Goal: Task Accomplishment & Management: Use online tool/utility

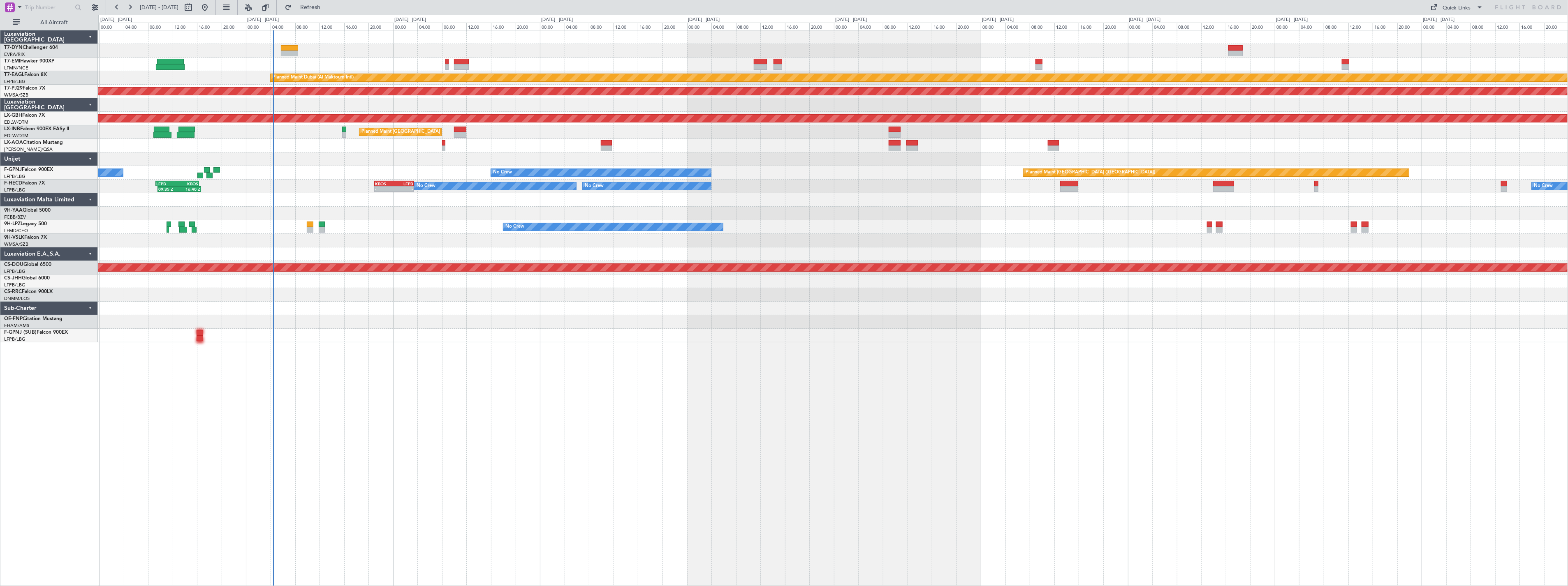
click at [332, 372] on div "Planned Maint [GEOGRAPHIC_DATA] Planned Maint [GEOGRAPHIC_DATA] (Al Maktoum Int…" at bounding box center [833, 308] width 1470 height 556
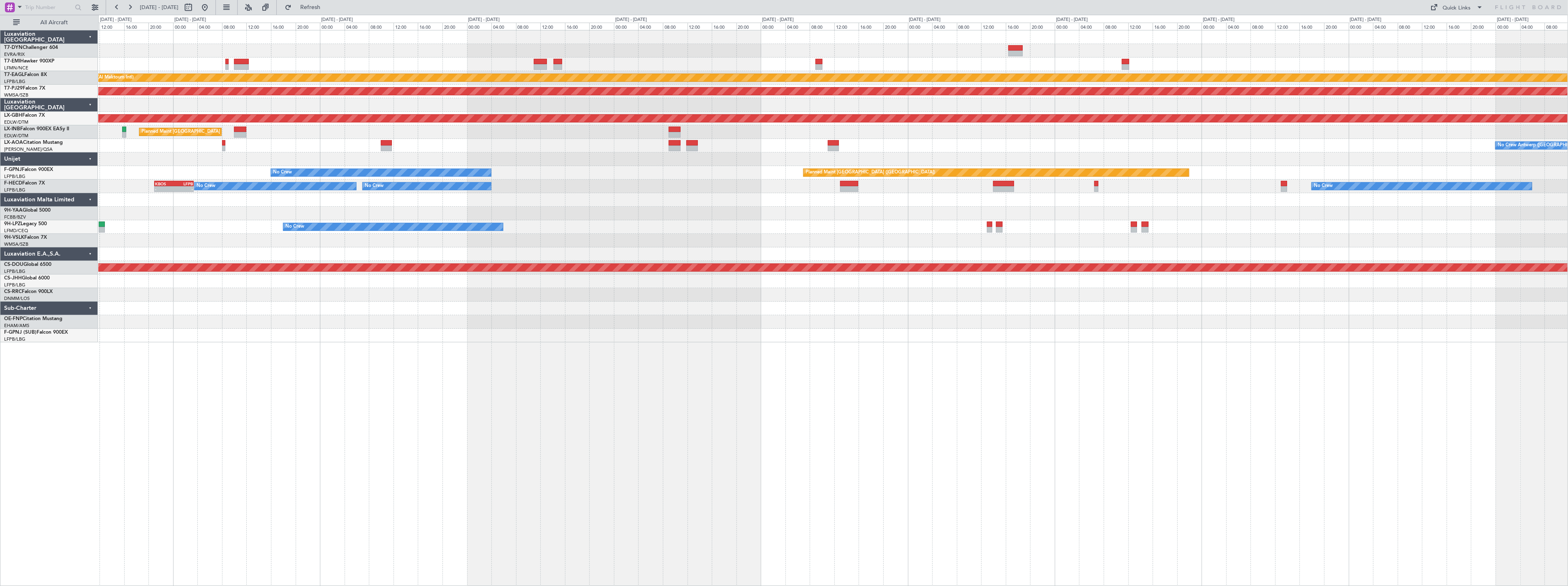
click at [481, 372] on div "Planned Maint Zurich Planned Maint Dubai (Al Maktoum Intl) LFPB 07:20 Z OMDW 14…" at bounding box center [833, 308] width 1470 height 556
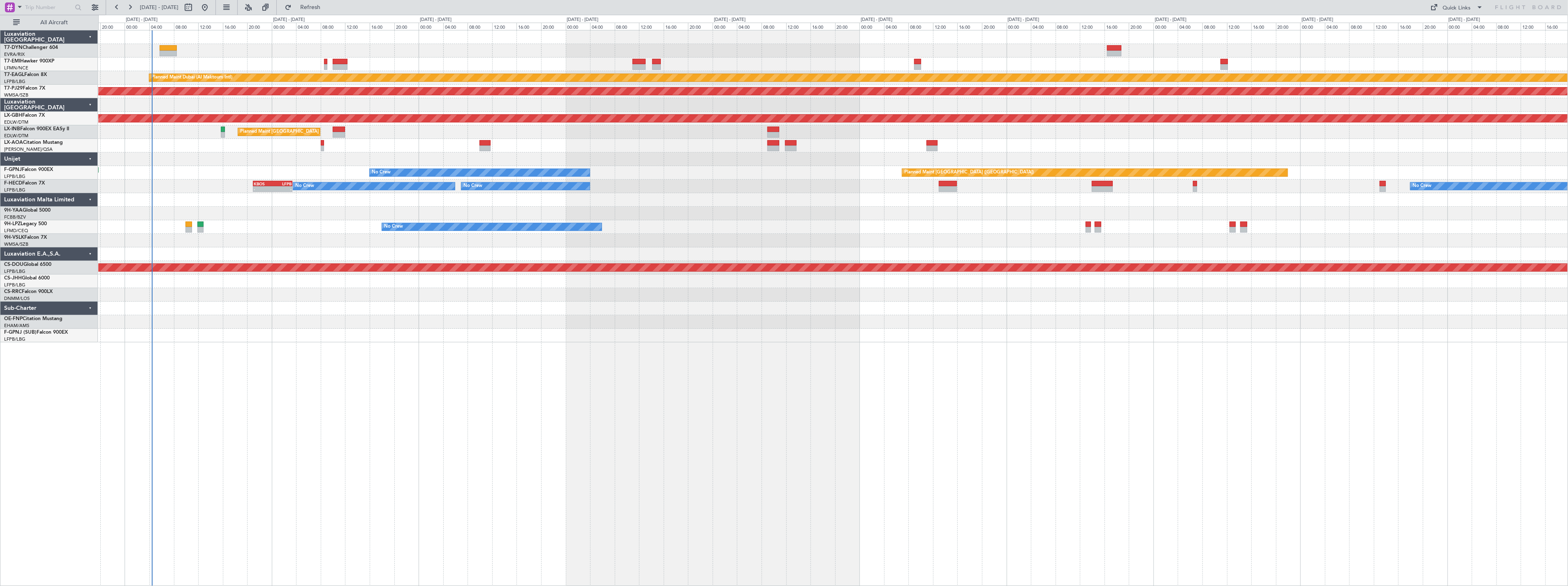
click at [532, 368] on div "Planned Maint Zurich Planned Maint Dubai (Al Maktoum Intl) LFPB 07:20 Z OMDW 14…" at bounding box center [833, 308] width 1470 height 556
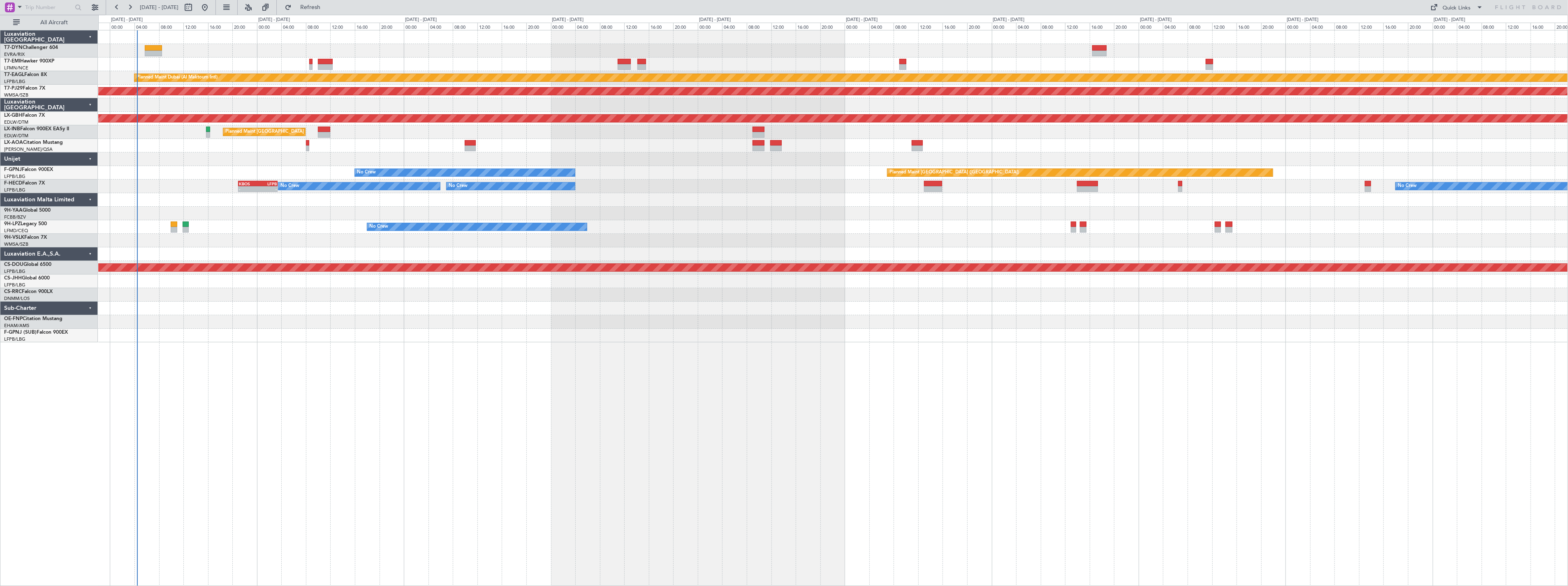
click at [531, 368] on div "Planned Maint Zurich Planned Maint Dubai (Al Maktoum Intl) LFPB 07:20 Z OMDW 14…" at bounding box center [833, 308] width 1470 height 556
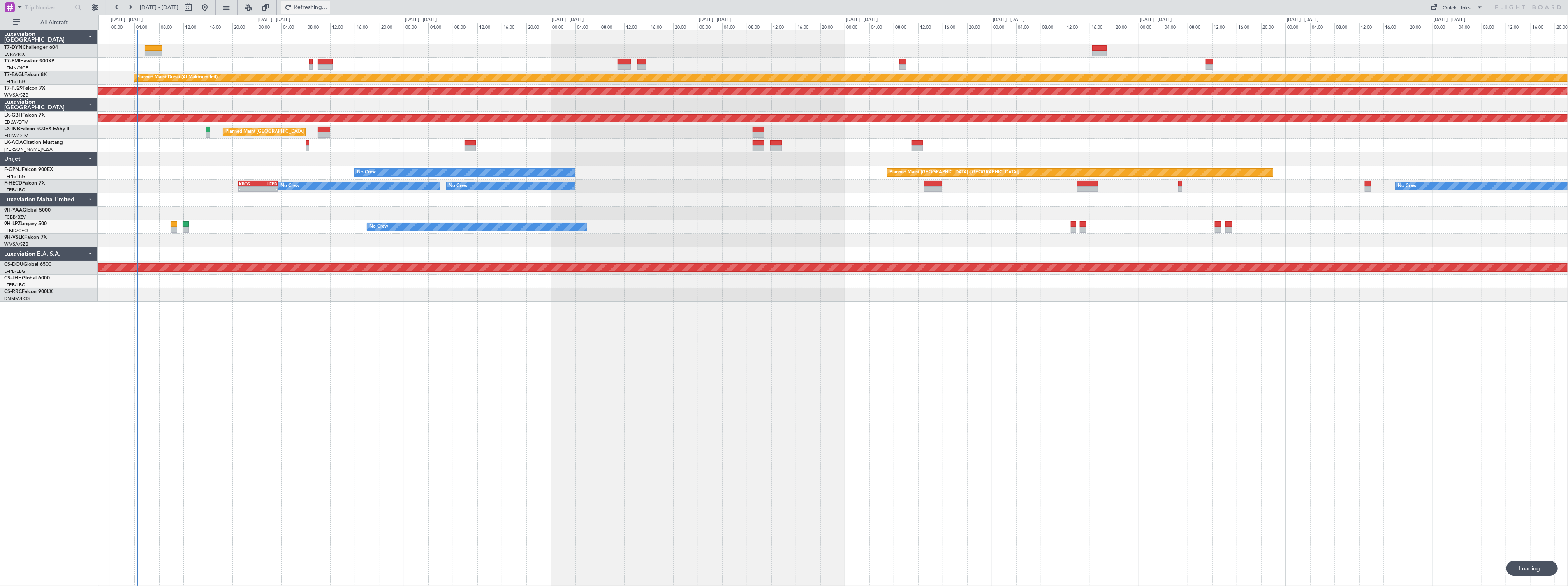
click at [327, 7] on span "Refreshing..." at bounding box center [310, 7] width 35 height 5
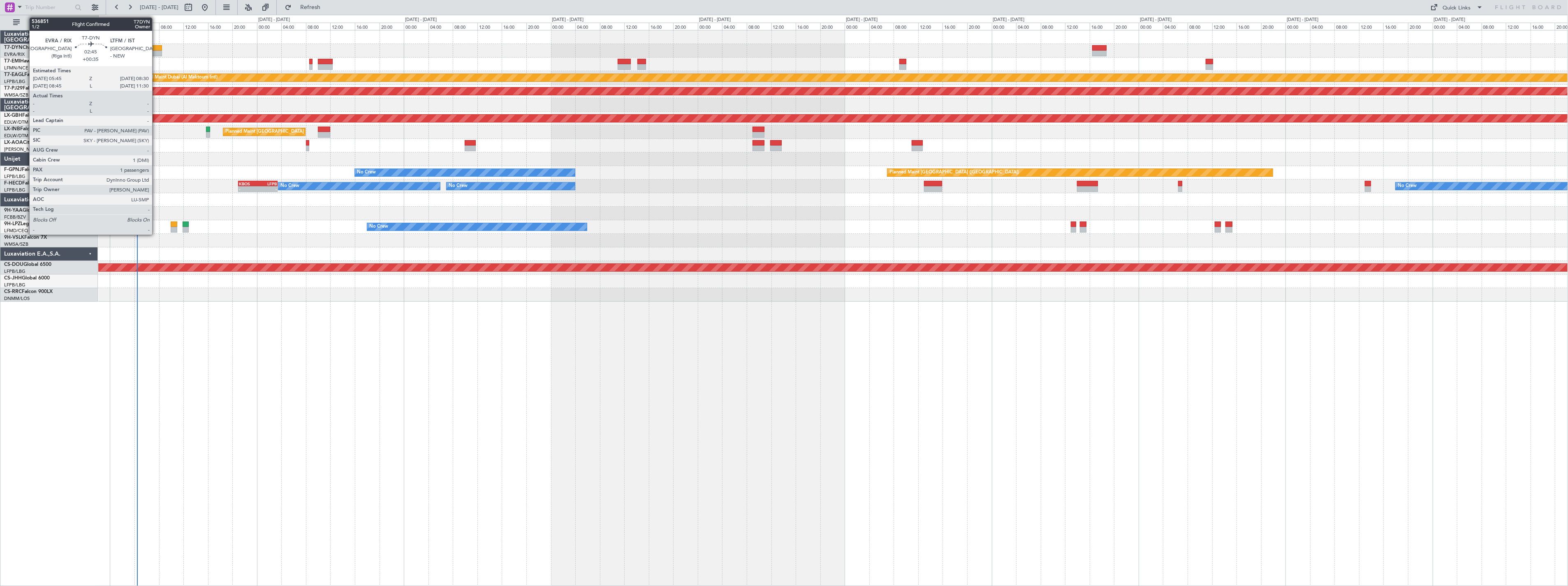
click at [156, 46] on div at bounding box center [153, 47] width 17 height 5
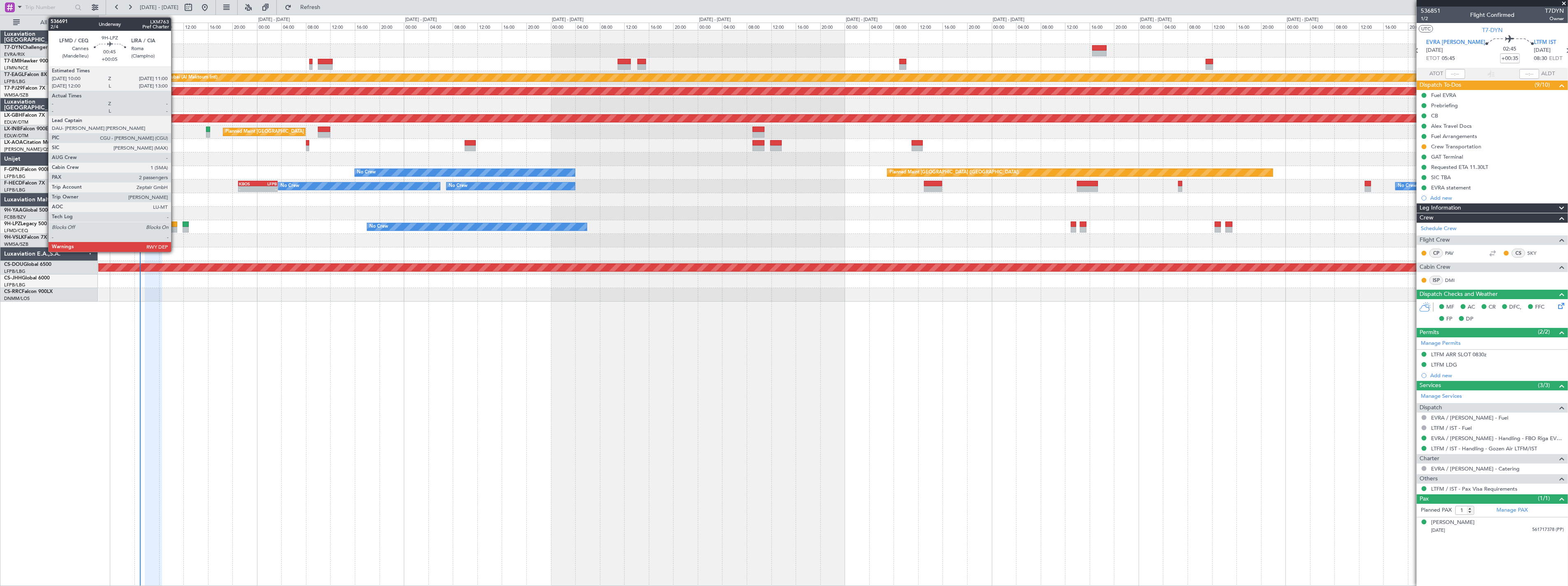
click at [175, 225] on div at bounding box center [173, 224] width 6 height 5
click at [175, 223] on div at bounding box center [173, 224] width 6 height 5
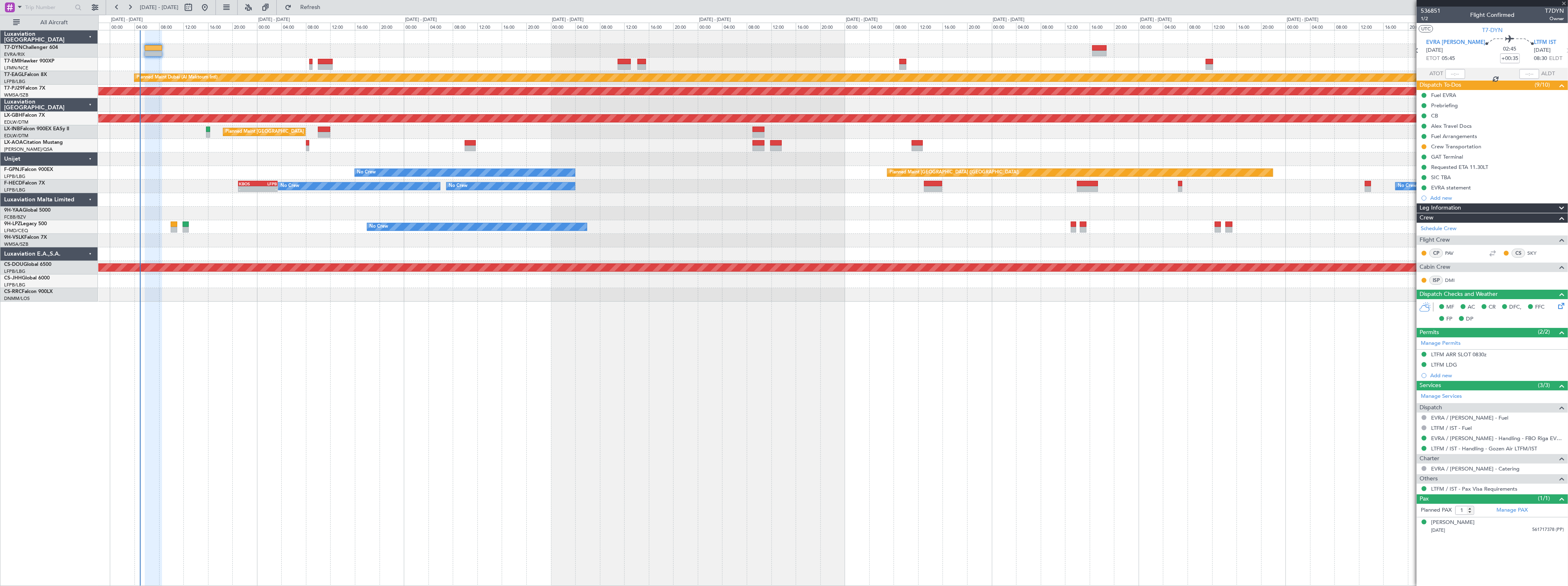
type input "+00:05"
type input "2"
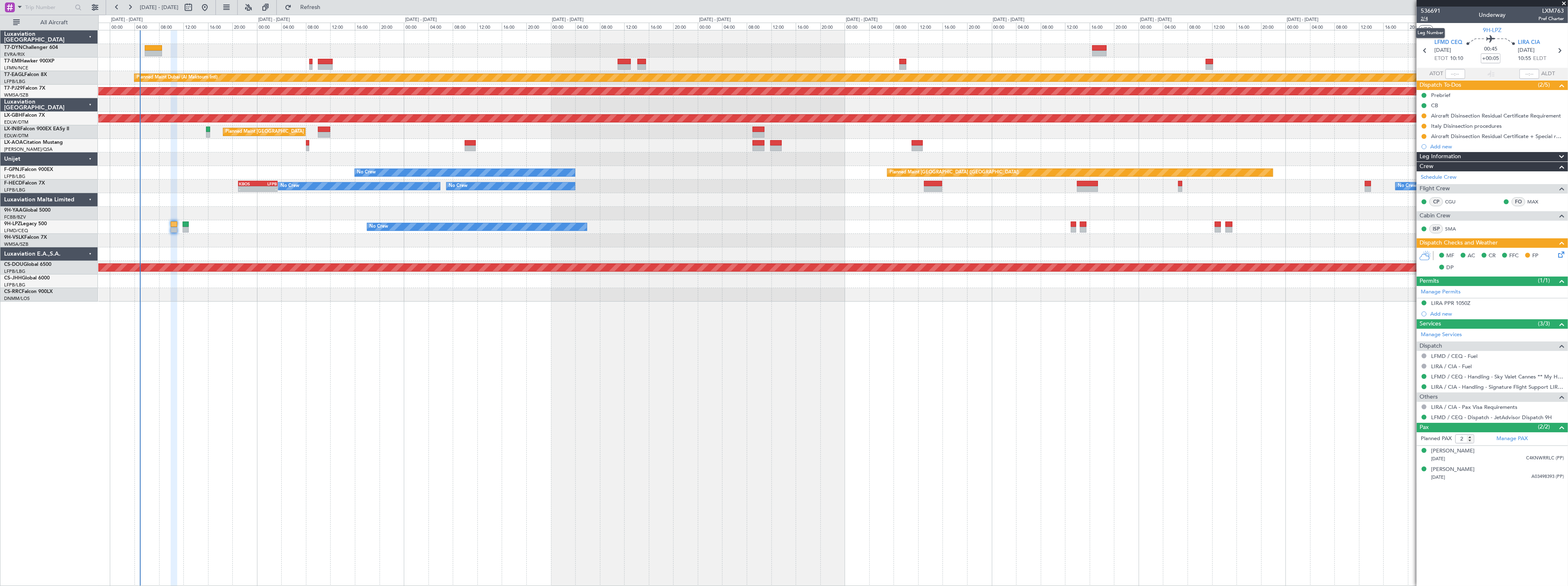
click at [1429, 19] on span "2/4" at bounding box center [1430, 18] width 19 height 7
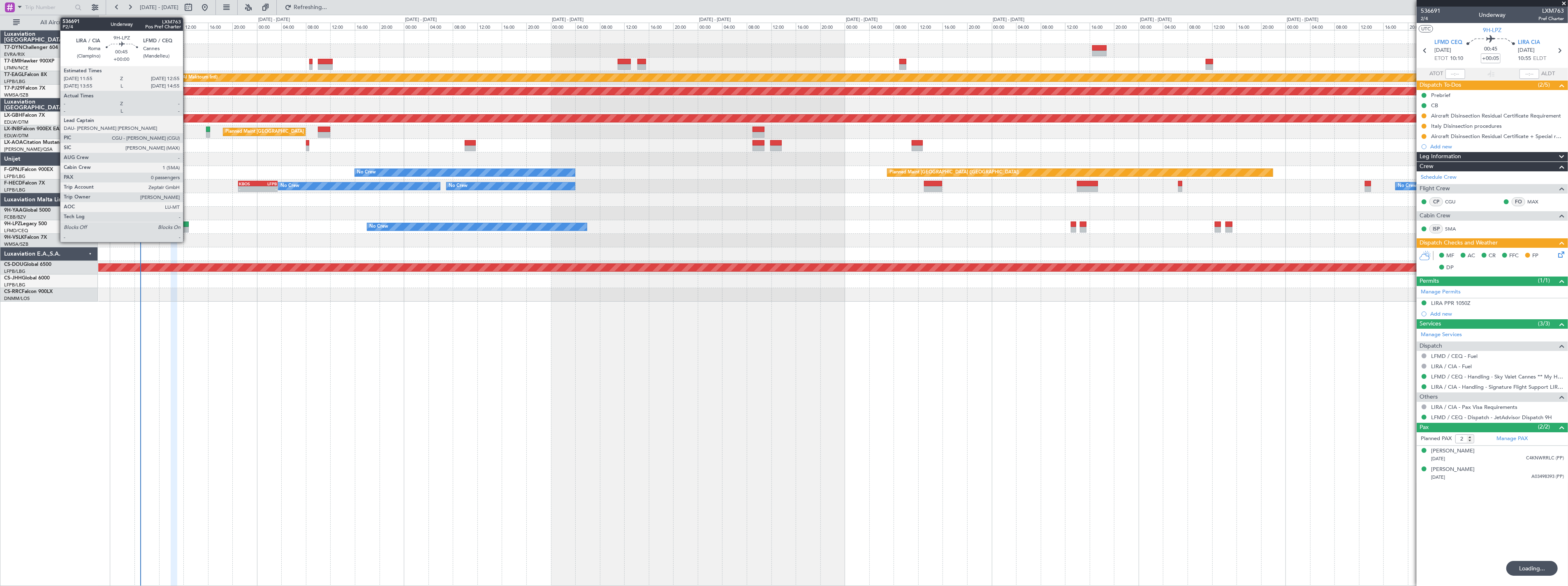
click at [187, 225] on div at bounding box center [186, 224] width 6 height 5
type input "0"
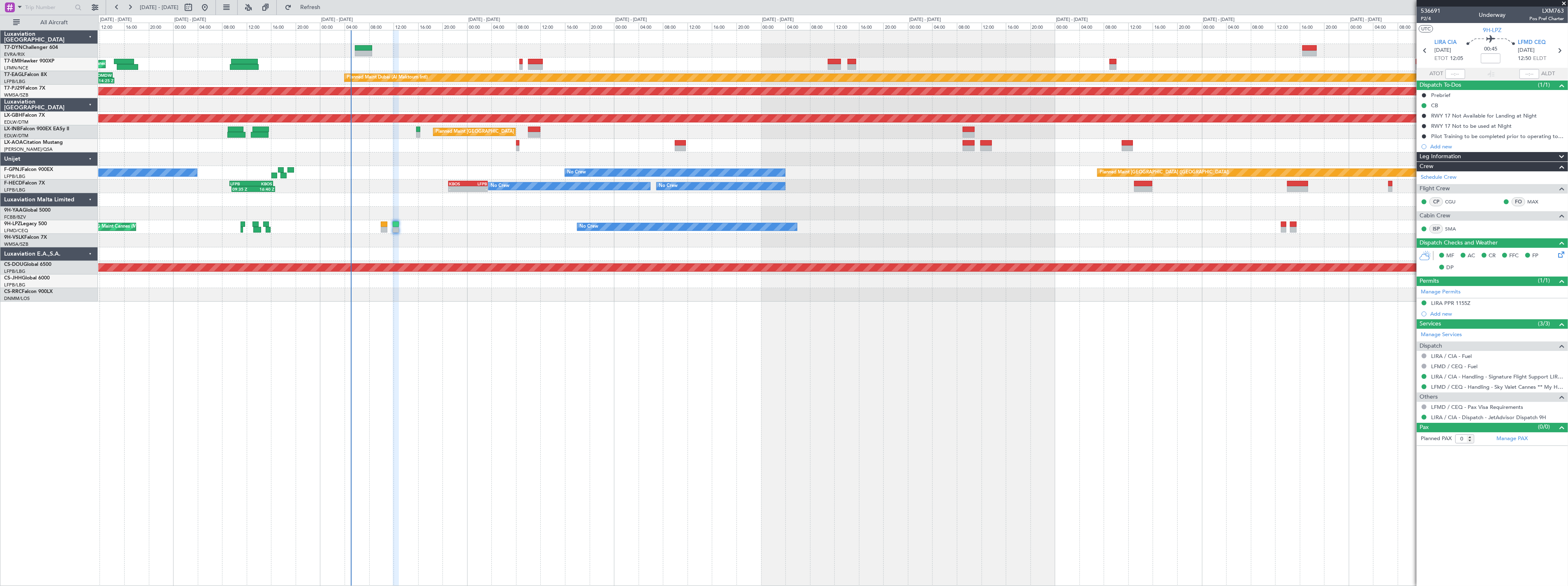
click at [402, 154] on div "Planned Maint Zurich Planned Maint Dubai (Al Maktoum Intl) LFPB 07:20 Z OMDW 14…" at bounding box center [833, 166] width 1469 height 271
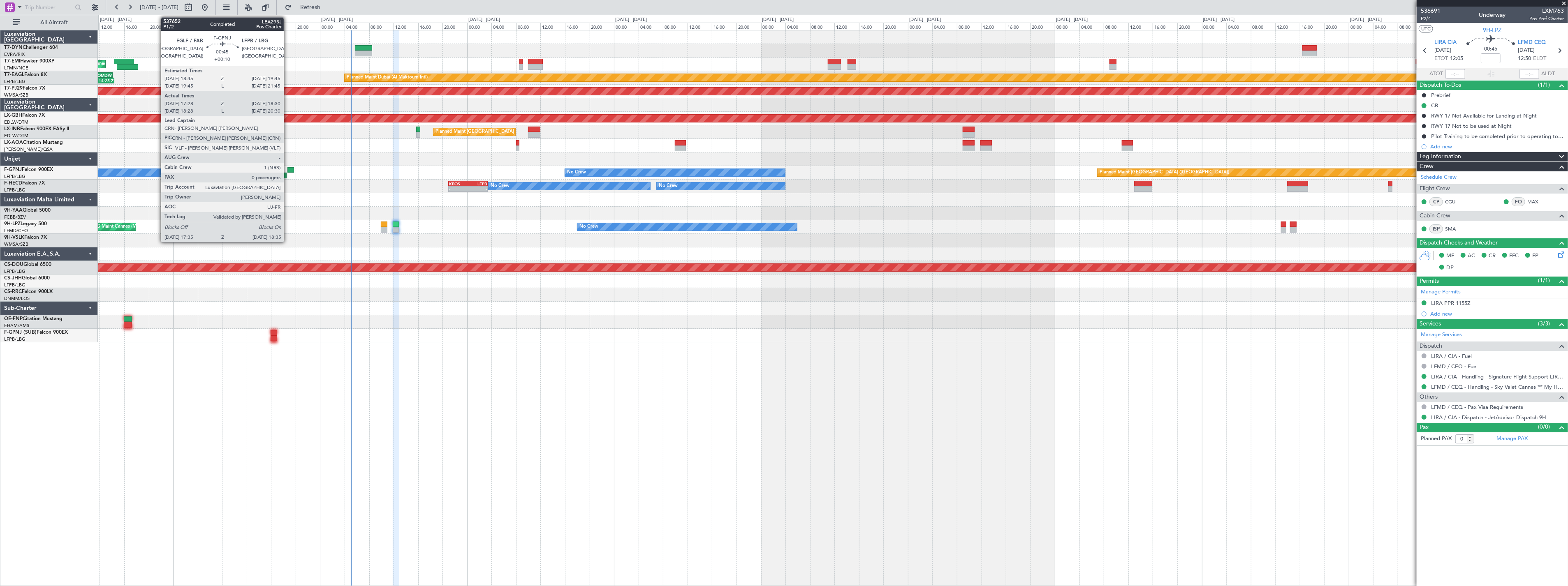
click at [288, 170] on div at bounding box center [290, 170] width 6 height 5
type input "+00:10"
type input "17:38"
type input "18:25"
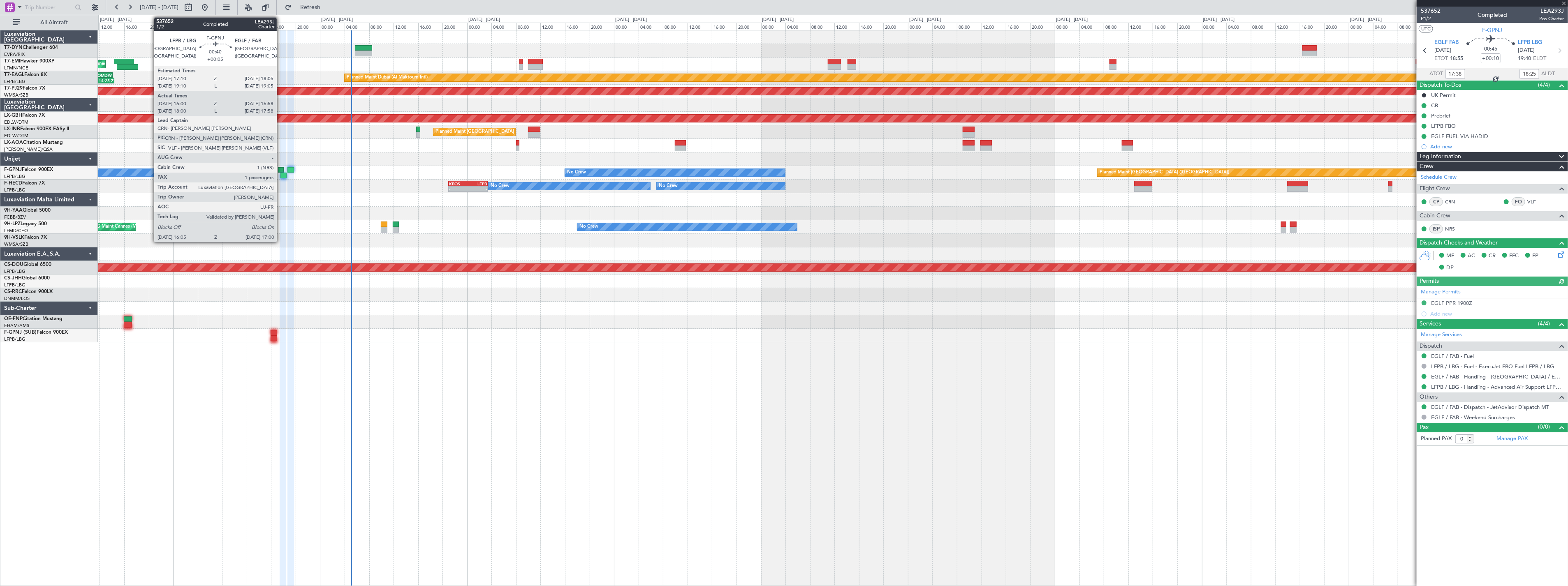
click at [281, 170] on div at bounding box center [281, 170] width 5 height 5
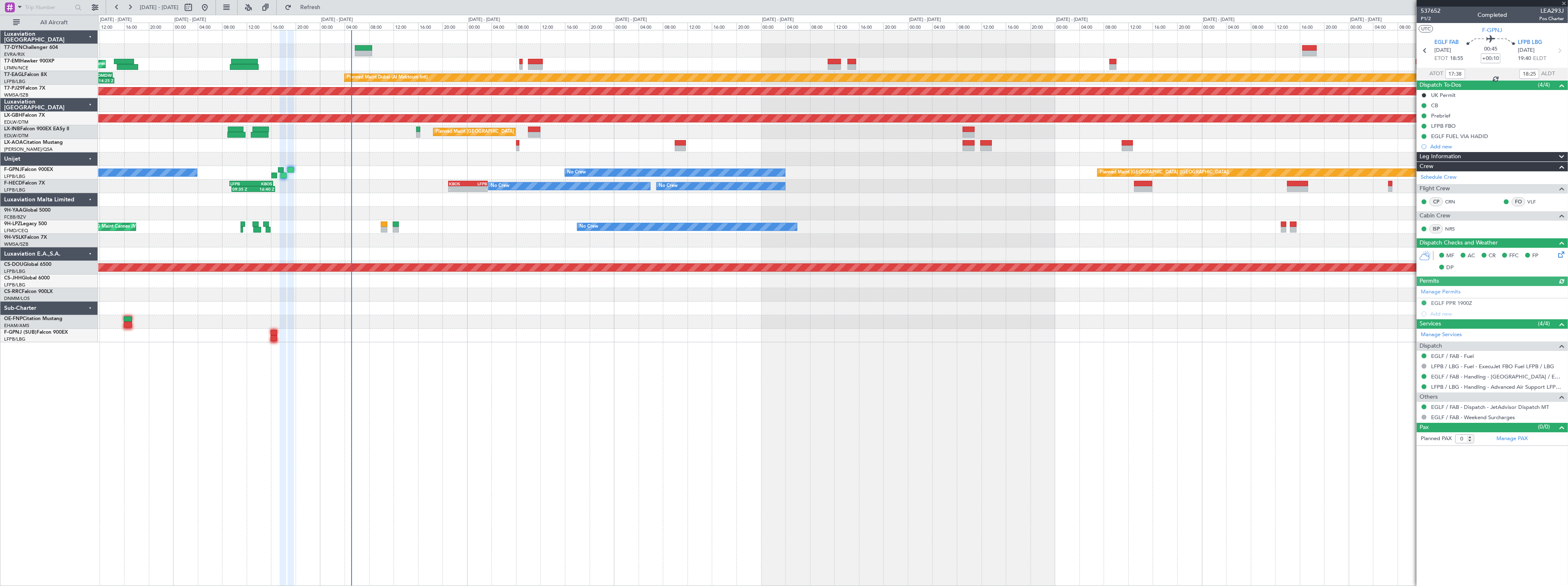
type input "+00:05"
type input "16:10"
type input "16:53"
type input "1"
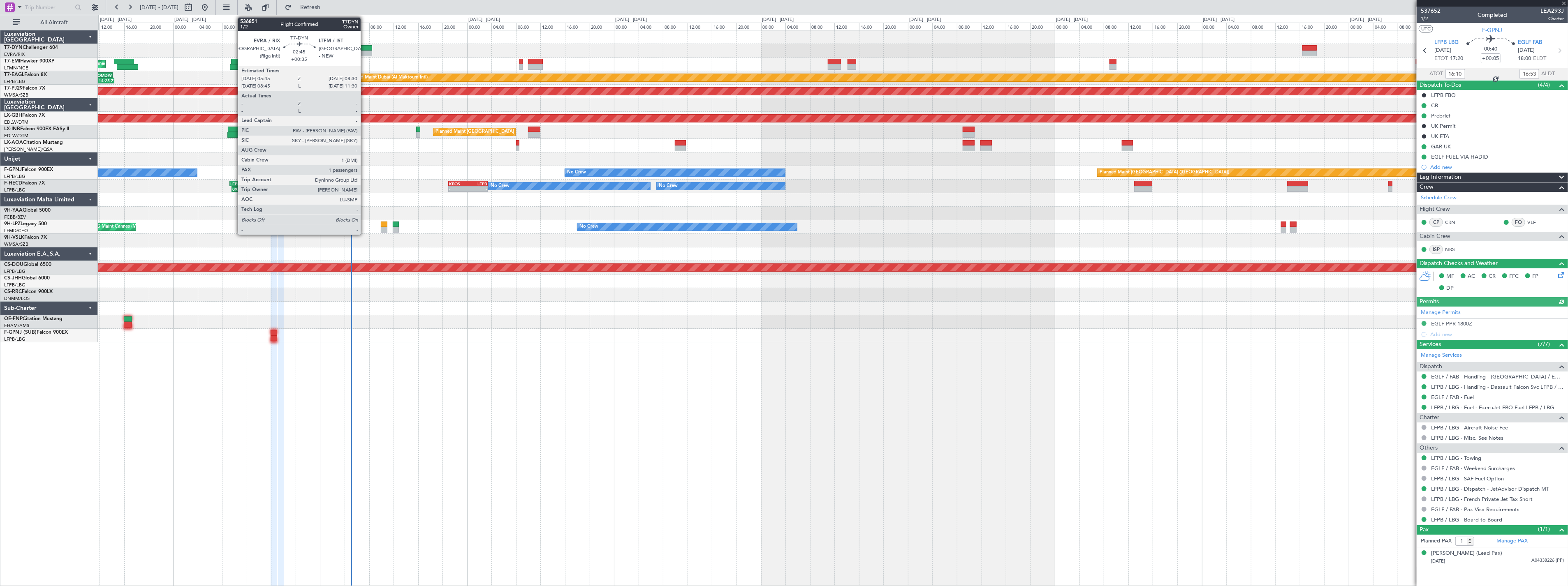
click at [365, 46] on div at bounding box center [363, 47] width 17 height 5
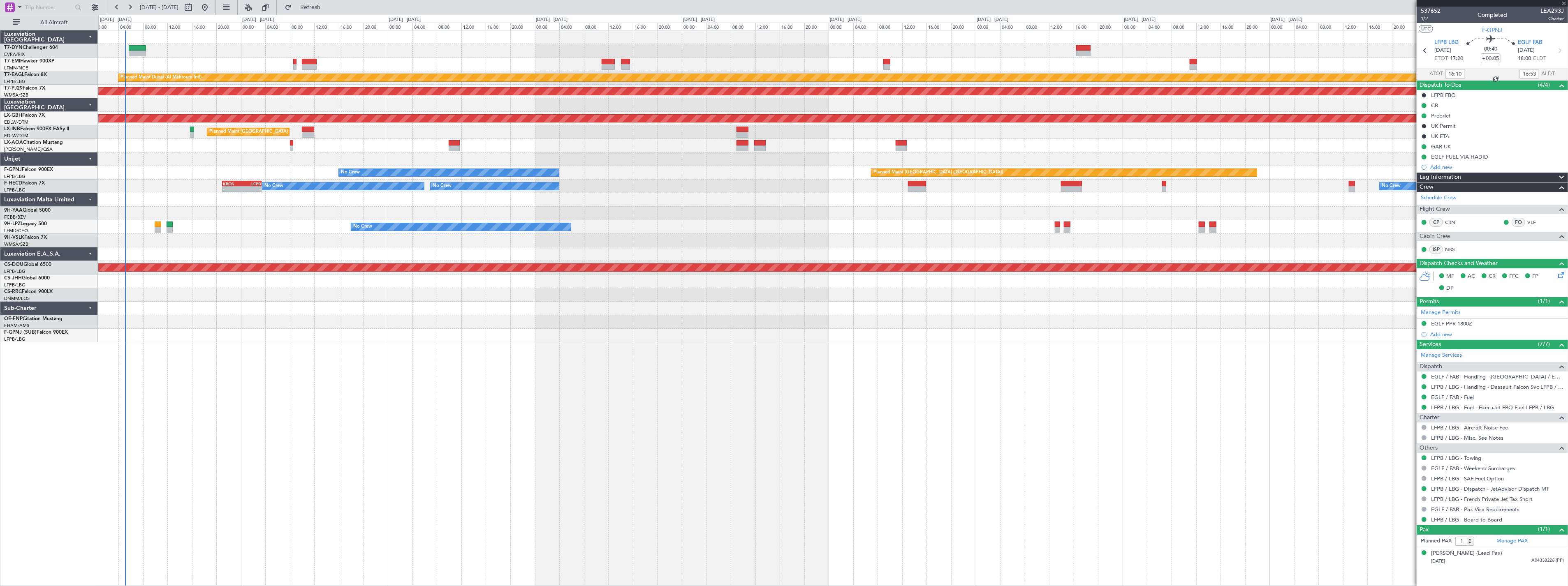
type input "+00:35"
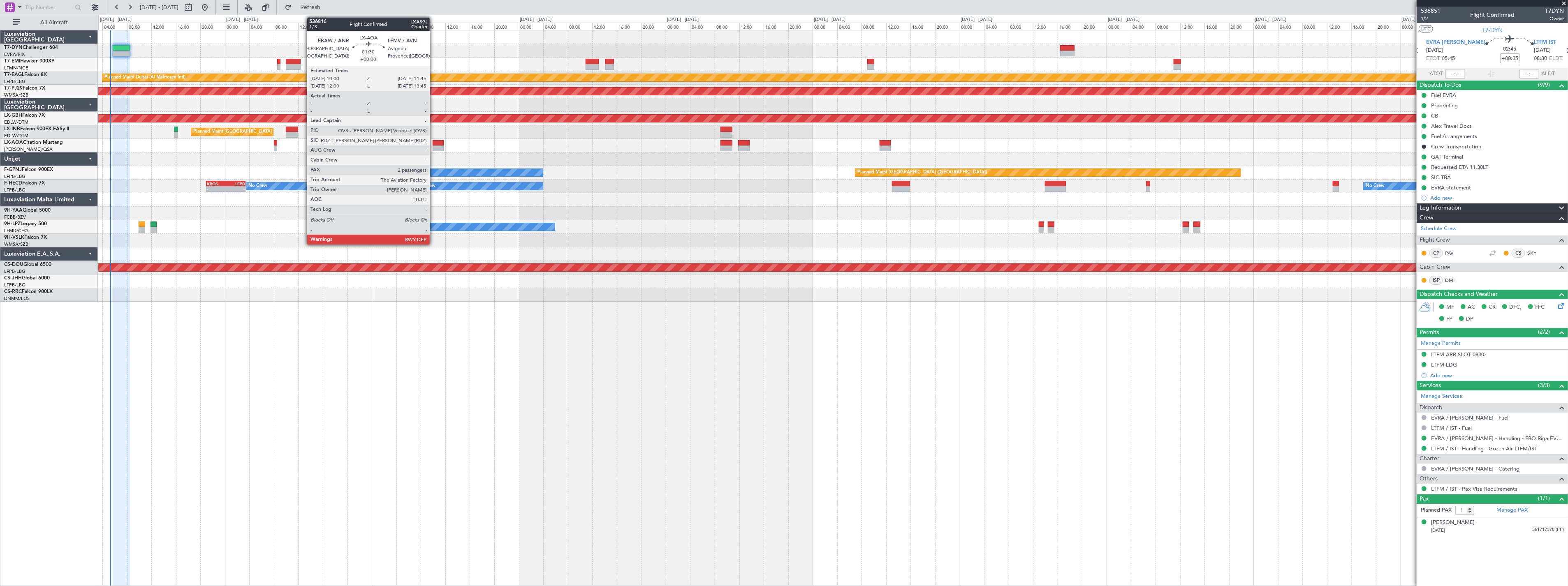
click at [434, 143] on div at bounding box center [438, 142] width 11 height 5
click at [439, 144] on div at bounding box center [438, 142] width 11 height 5
click at [439, 142] on div at bounding box center [438, 142] width 11 height 5
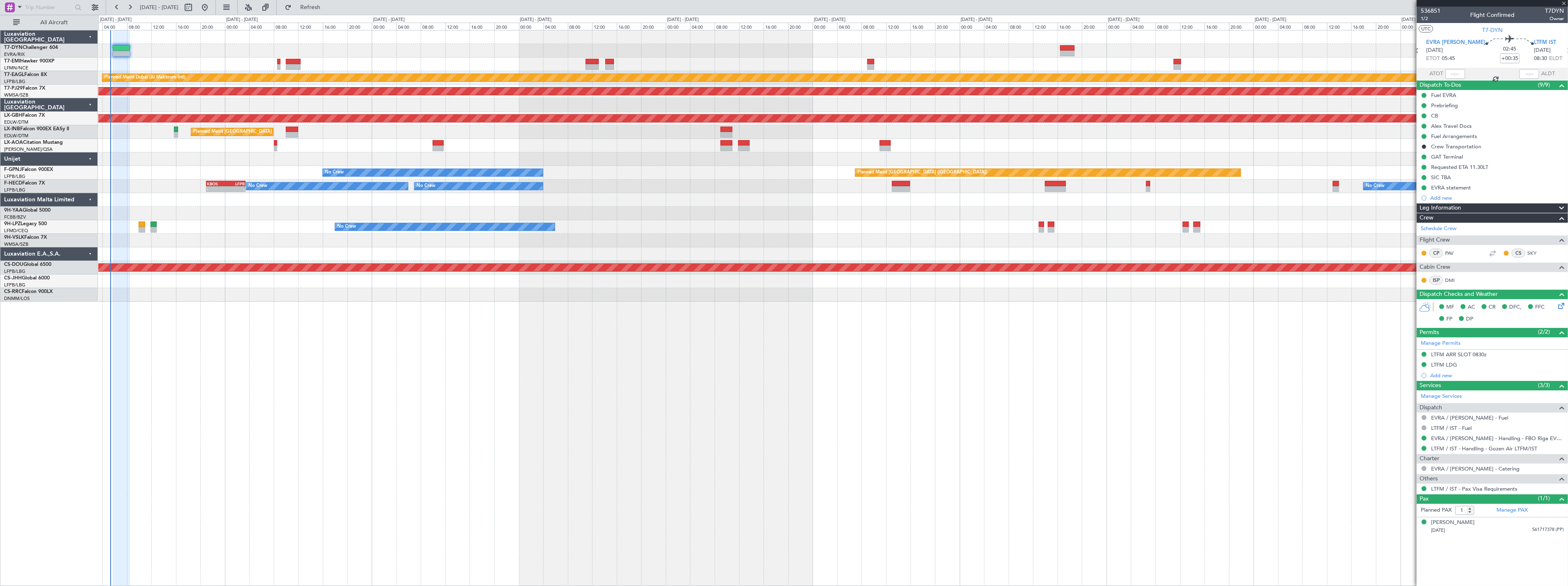
type input "2"
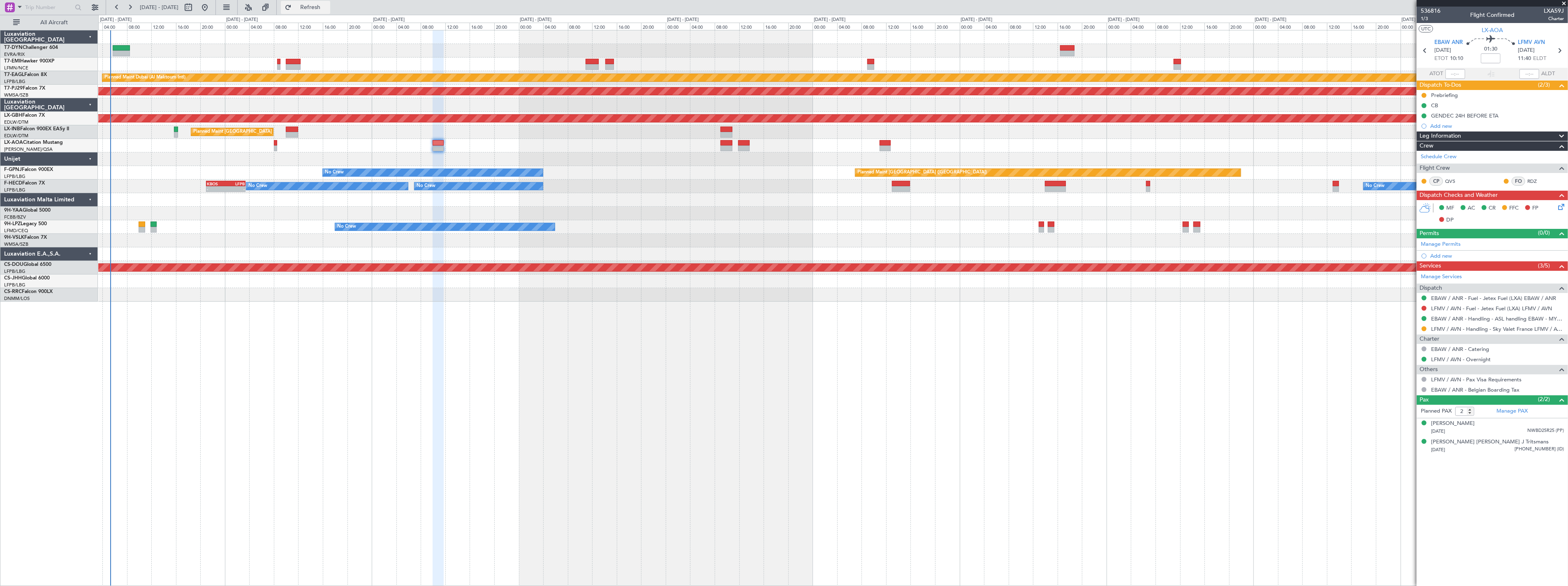
click at [325, 9] on span "Refresh" at bounding box center [310, 7] width 35 height 5
click at [379, 54] on div at bounding box center [833, 51] width 1469 height 13
click at [321, 10] on span "Refresh" at bounding box center [310, 7] width 35 height 5
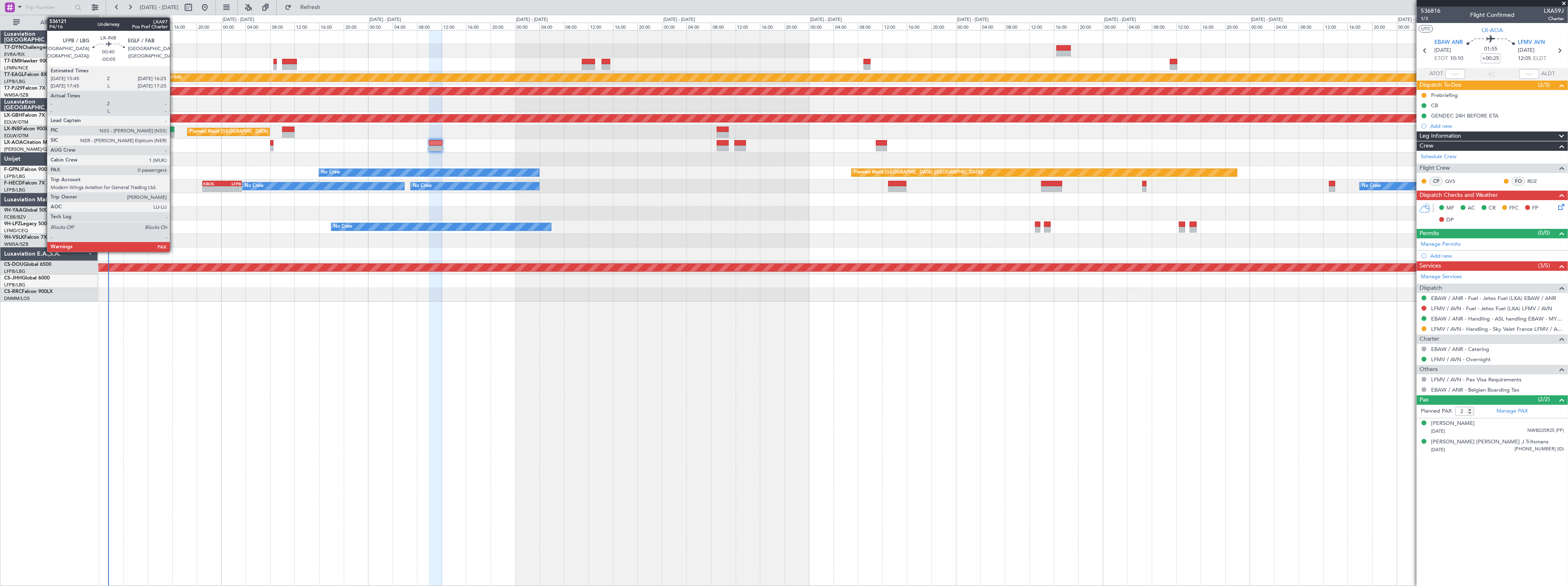
click at [174, 130] on div at bounding box center [172, 129] width 4 height 5
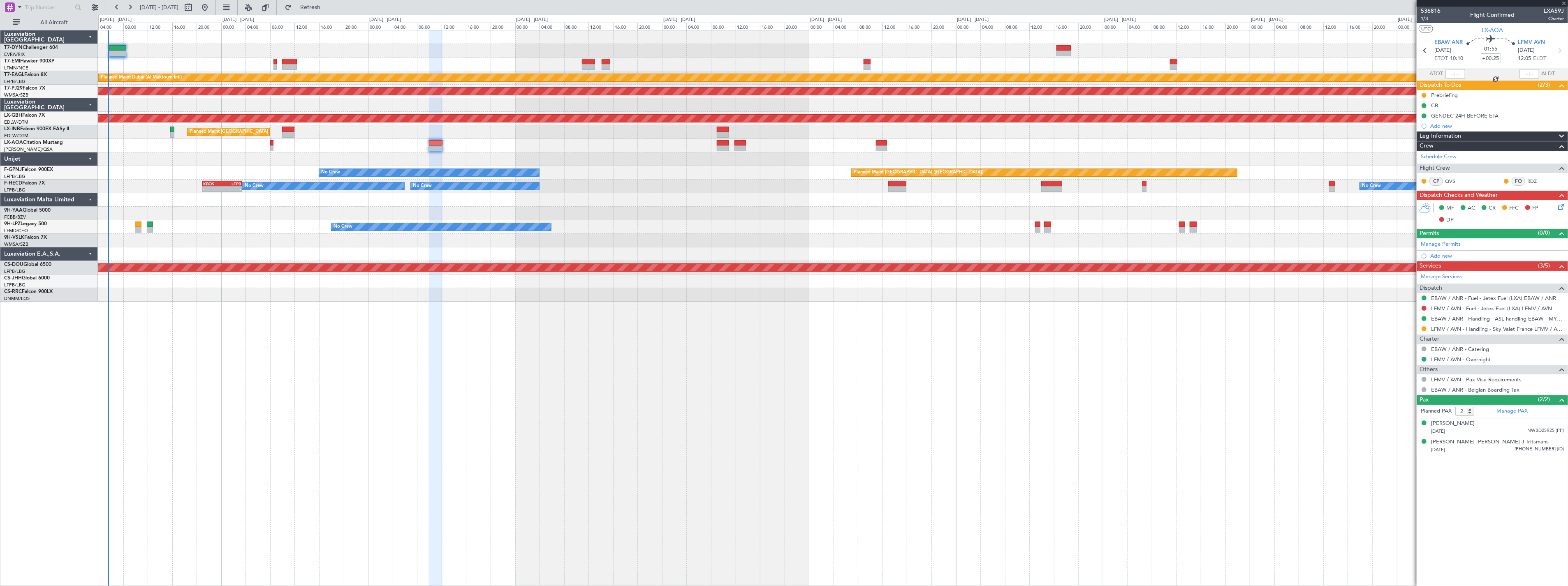
type input "-00:05"
type input "0"
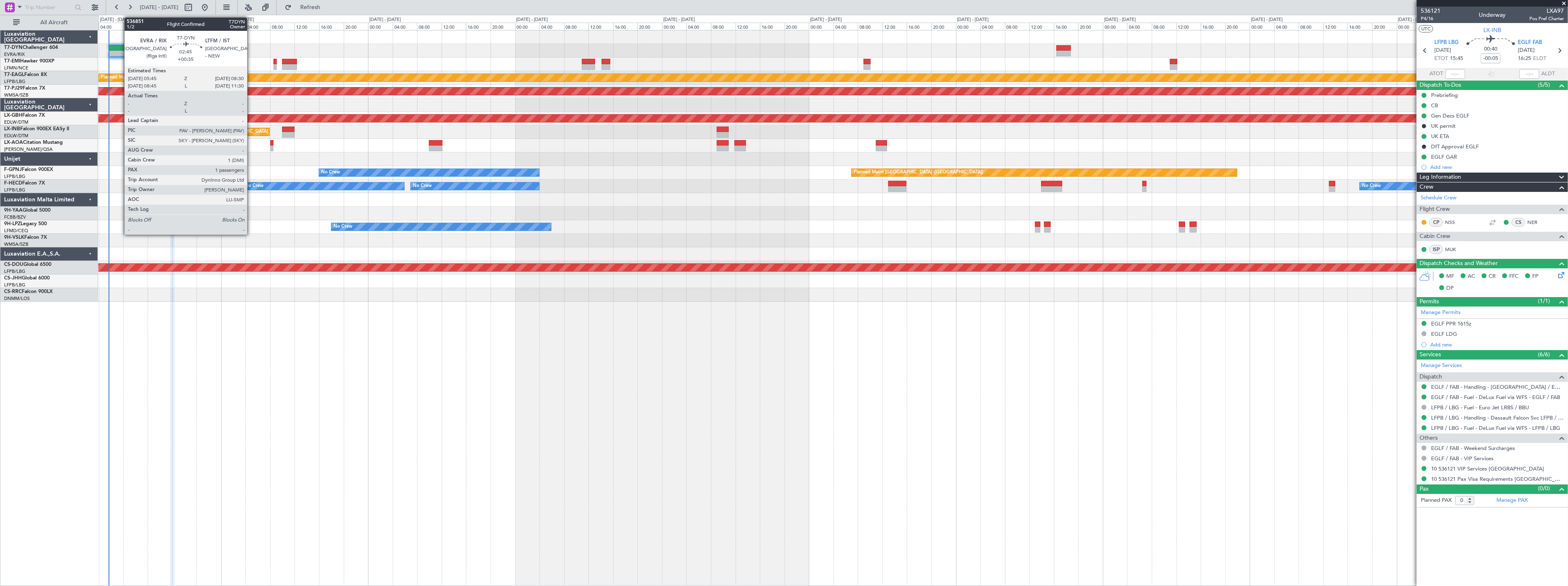
click at [121, 47] on div at bounding box center [117, 47] width 17 height 5
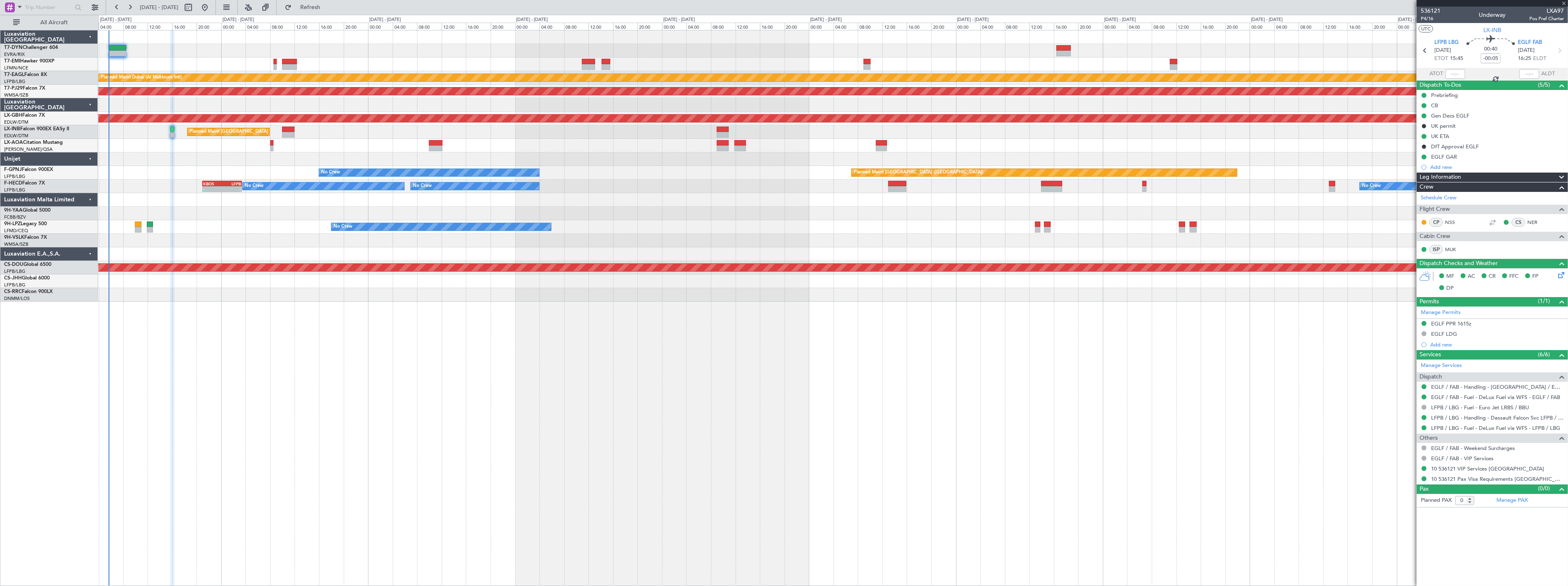
type input "+00:35"
type input "1"
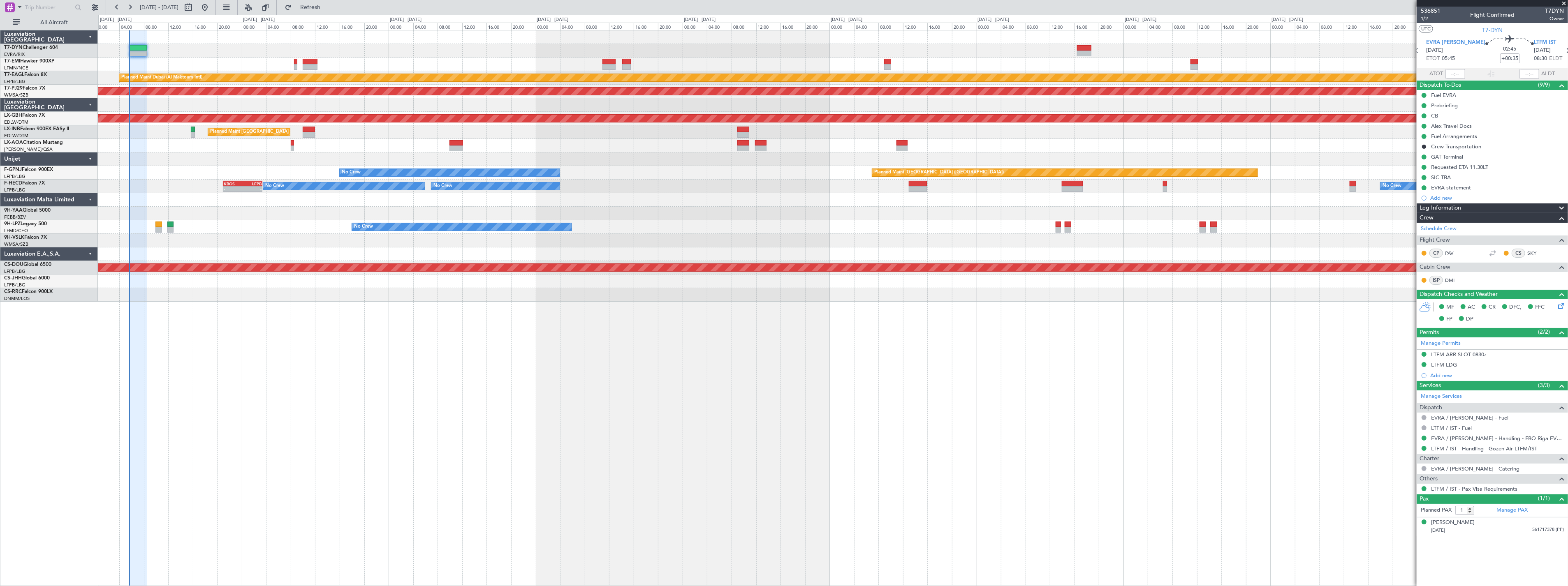
click at [206, 55] on div at bounding box center [833, 51] width 1469 height 13
drag, startPoint x: 327, startPoint y: 13, endPoint x: 315, endPoint y: 13, distance: 12.0
click at [327, 13] on button "Refresh" at bounding box center [305, 7] width 49 height 13
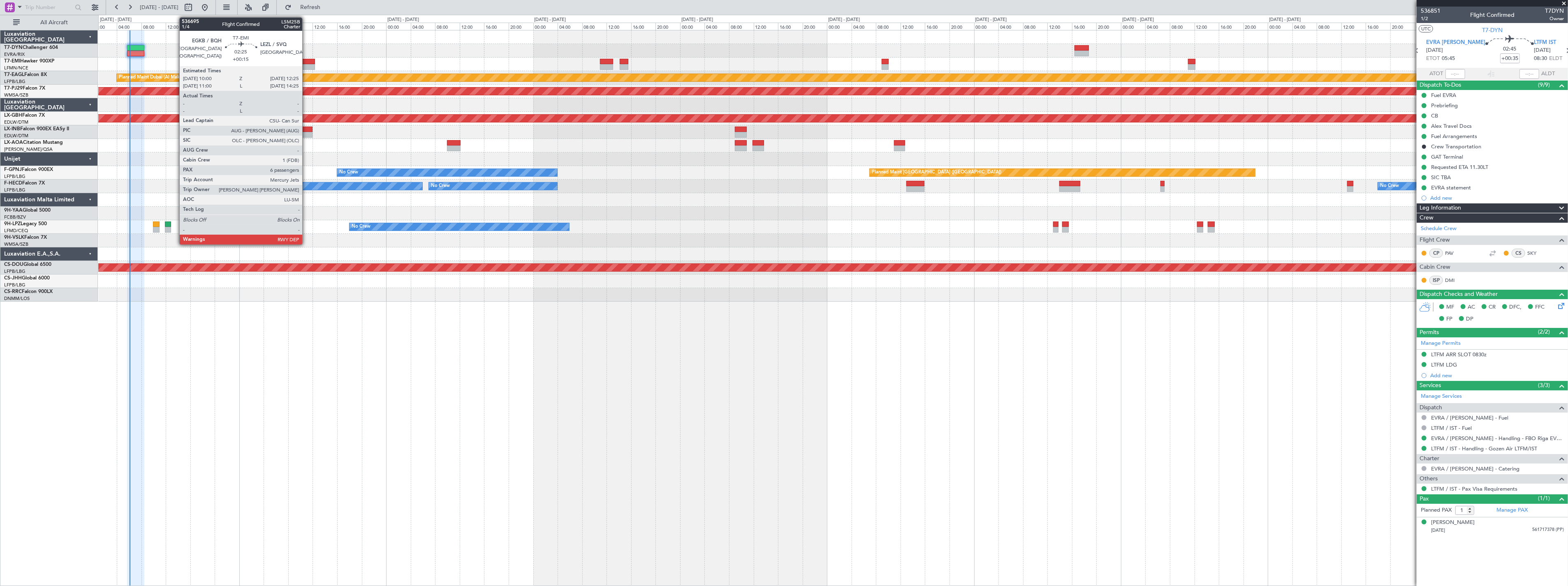
click at [306, 64] on div at bounding box center [307, 66] width 15 height 5
click at [306, 61] on div at bounding box center [307, 61] width 15 height 5
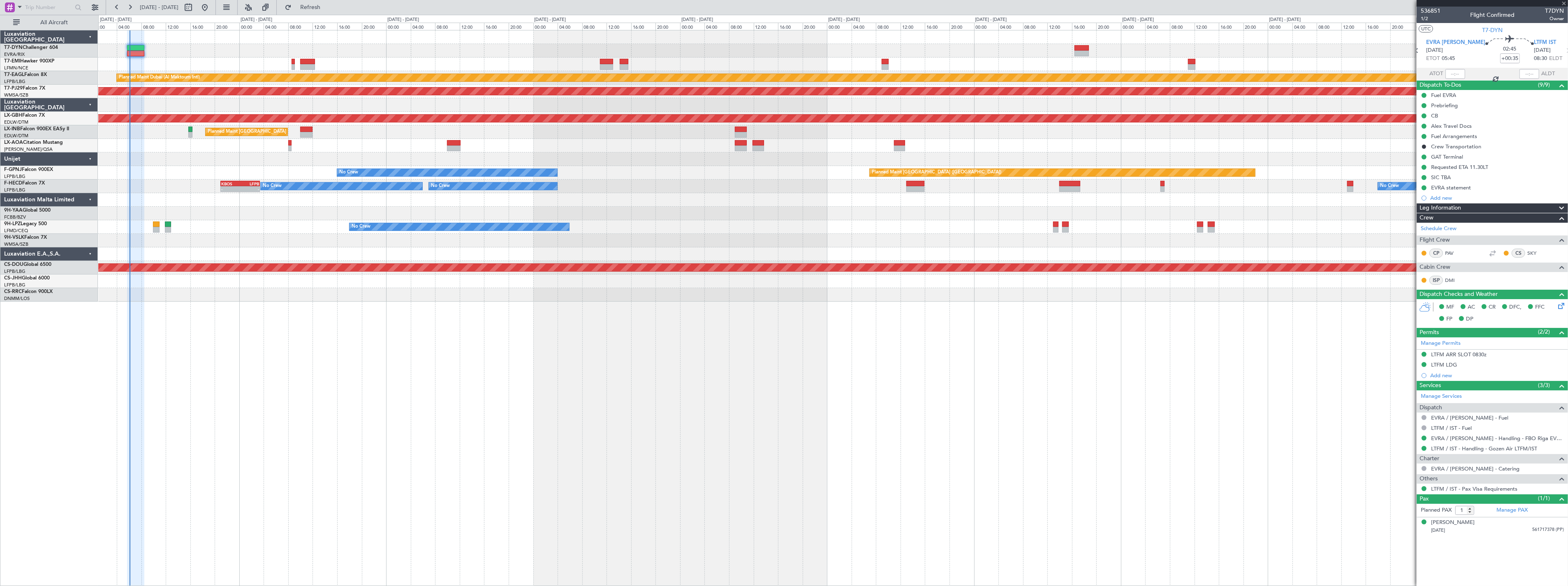
type input "+00:15"
type input "6"
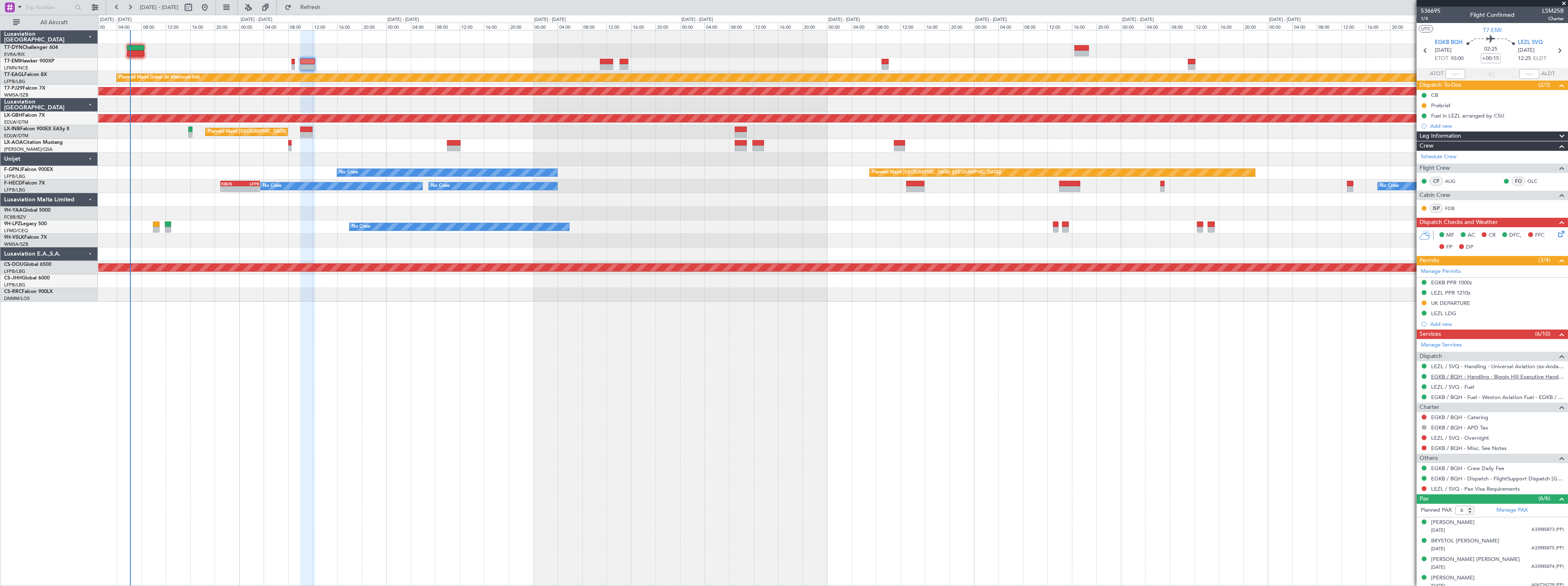
scroll to position [42, 0]
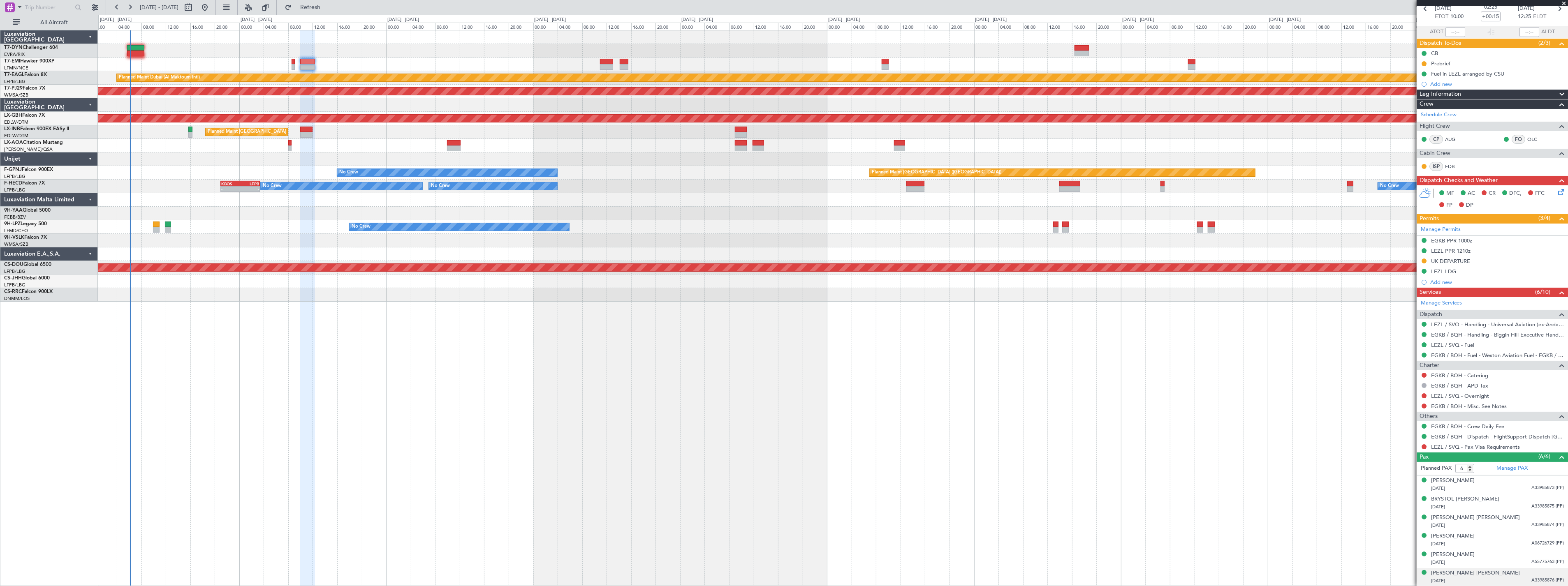
click at [1512, 577] on div "VIOLET [PERSON_NAME] [DATE] A33985876 (PP)" at bounding box center [1497, 577] width 133 height 16
click at [1458, 570] on div "[PERSON_NAME] [PERSON_NAME]" at bounding box center [1475, 574] width 89 height 9
click at [316, 10] on button "Refresh" at bounding box center [305, 7] width 49 height 13
click at [327, 5] on span "Refresh" at bounding box center [310, 7] width 35 height 5
click at [312, 7] on button "Refresh" at bounding box center [305, 7] width 49 height 13
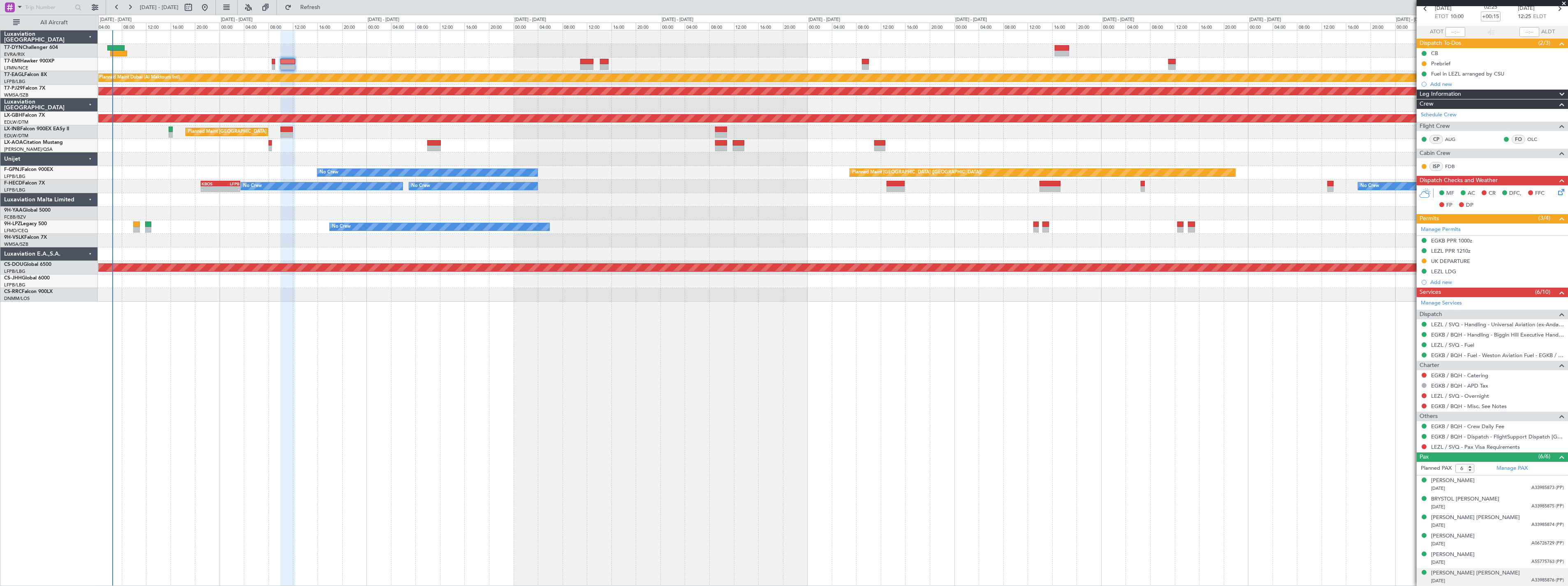
click at [622, 172] on div "Planned Maint [GEOGRAPHIC_DATA] ([GEOGRAPHIC_DATA]) No Crew Planned Maint [GEOG…" at bounding box center [833, 173] width 1469 height 13
click at [309, 9] on button "Refresh" at bounding box center [305, 7] width 49 height 13
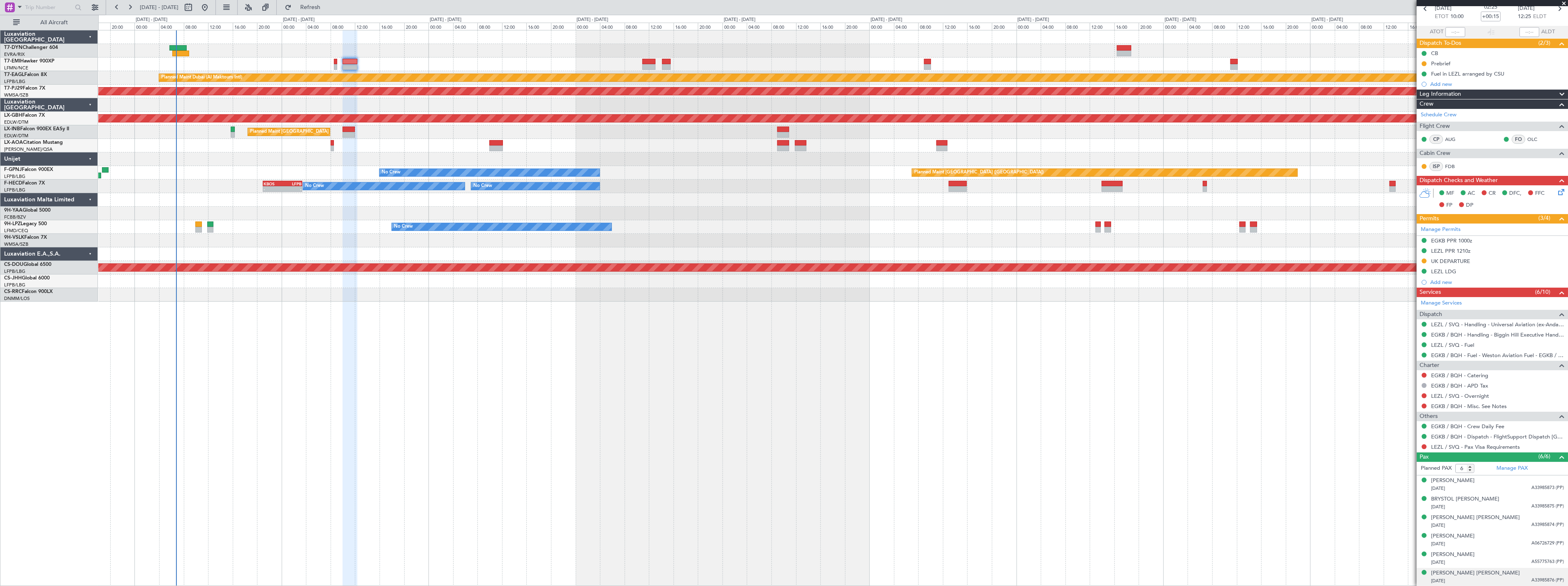
click at [335, 158] on div "Planned Maint [GEOGRAPHIC_DATA] Planned Maint [GEOGRAPHIC_DATA] (Al Maktoum Int…" at bounding box center [833, 166] width 1469 height 271
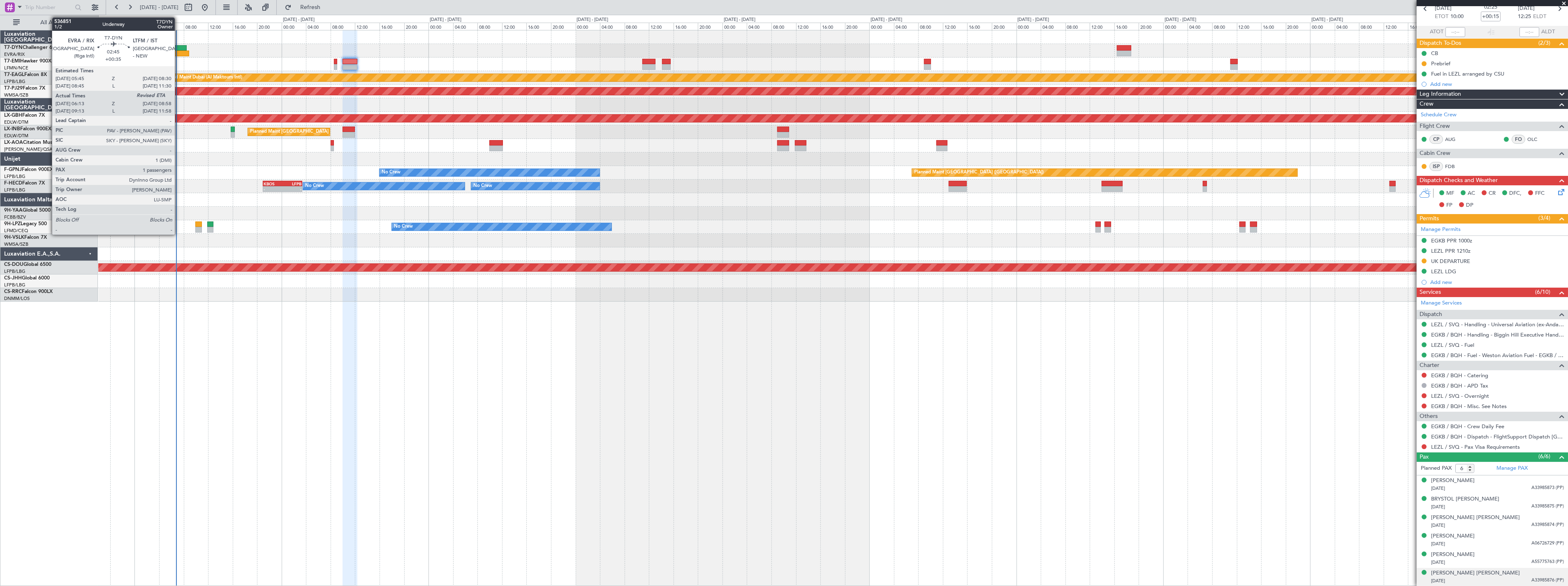
click at [179, 48] on div at bounding box center [178, 47] width 17 height 5
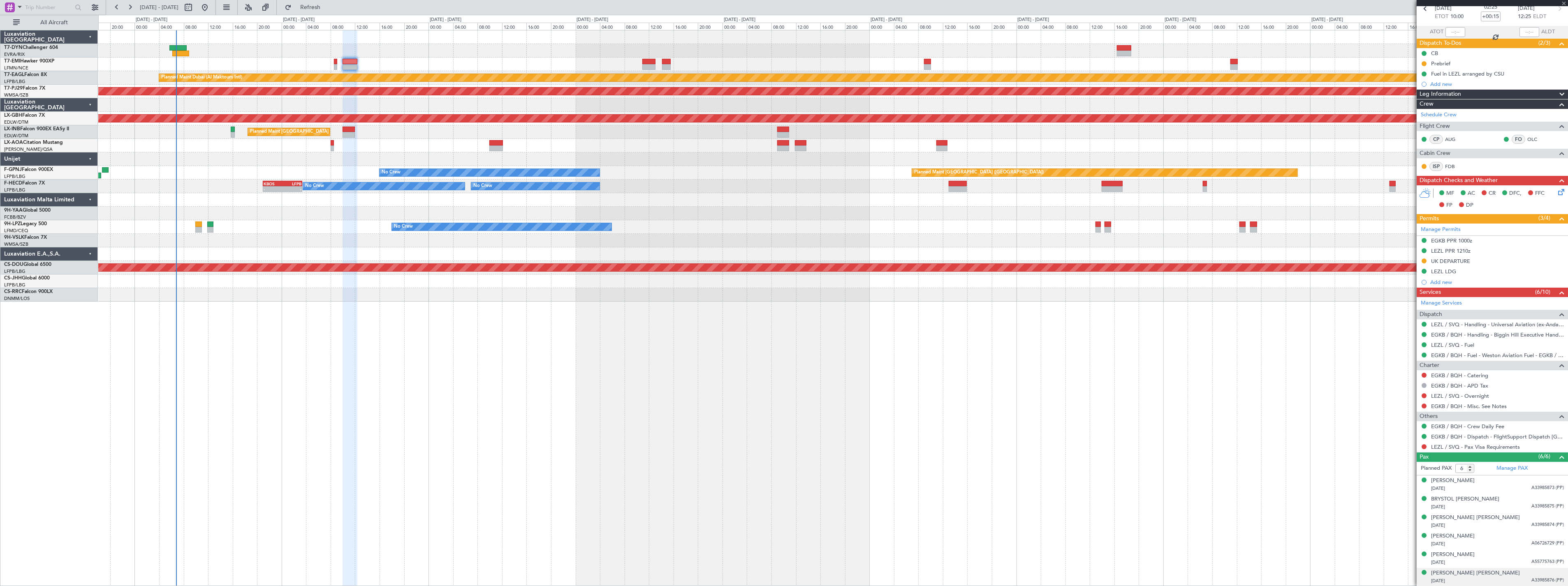
type input "+00:35"
type input "06:13"
type input "1"
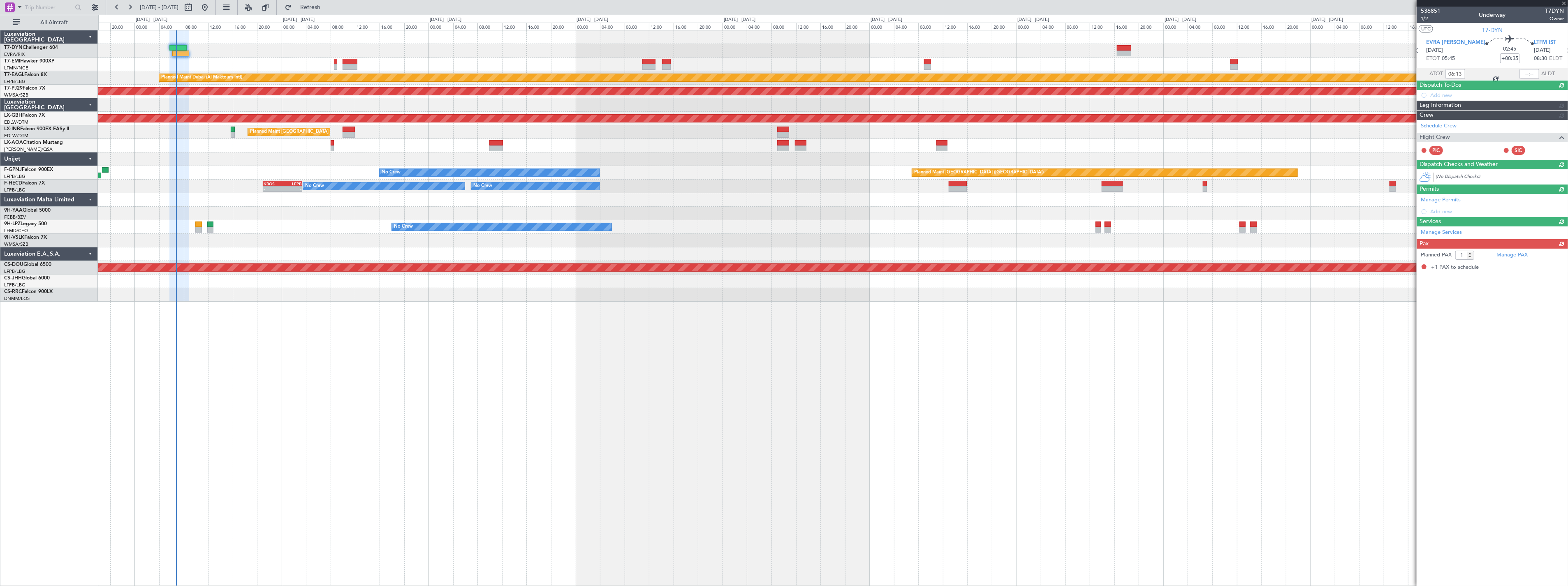
scroll to position [0, 0]
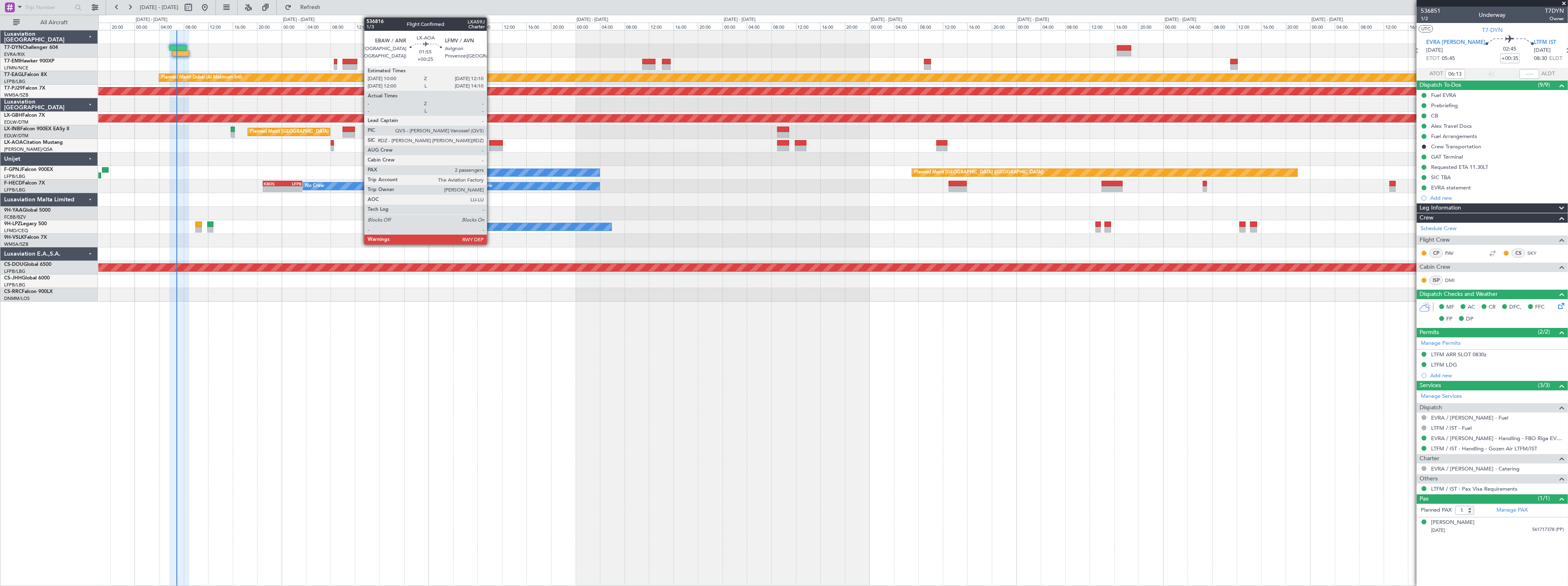
click at [489, 145] on div "No Crew Antwerp ([GEOGRAPHIC_DATA]) No [GEOGRAPHIC_DATA] ([GEOGRAPHIC_DATA])" at bounding box center [833, 145] width 1469 height 13
click at [492, 143] on div at bounding box center [496, 142] width 13 height 5
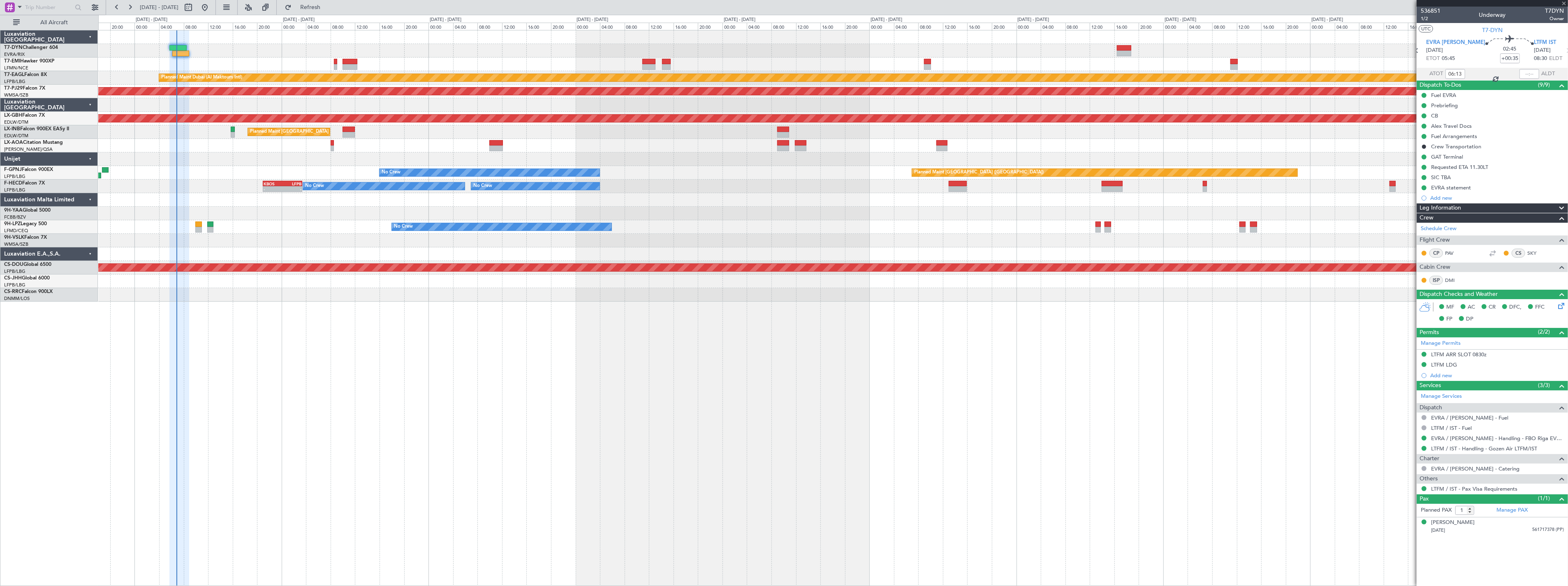
type input "+00:25"
type input "2"
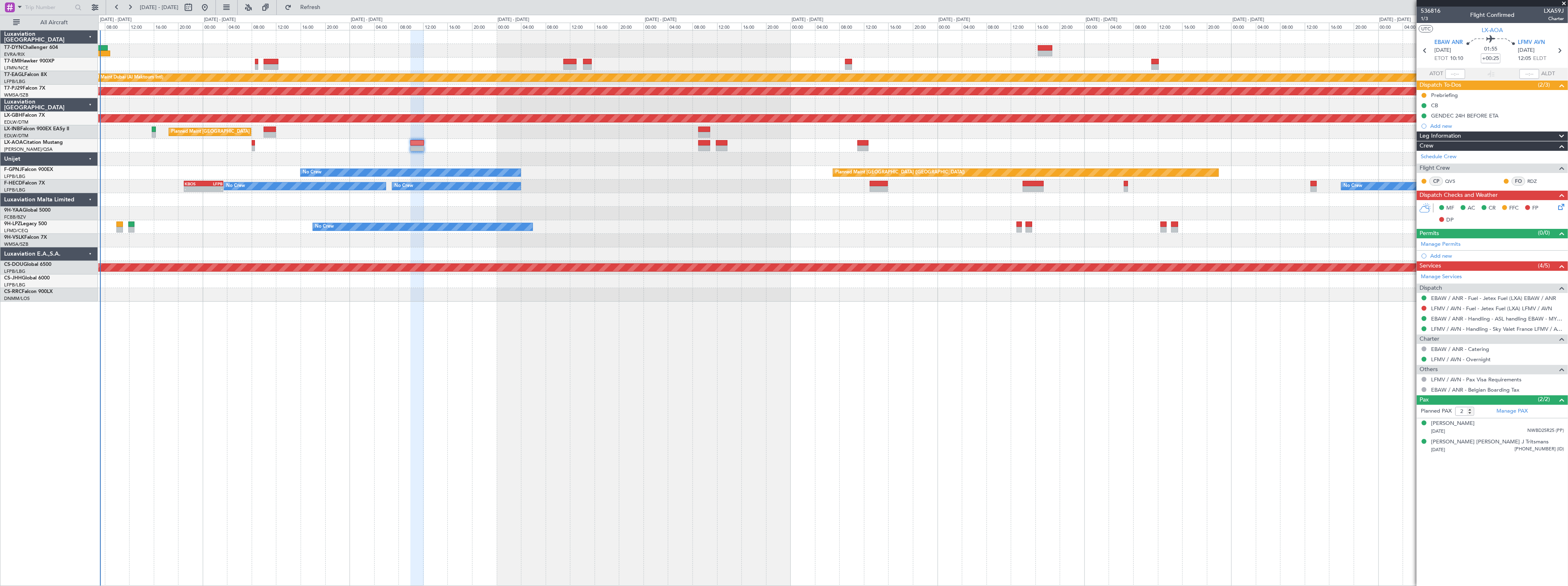
click at [264, 102] on div at bounding box center [833, 105] width 1469 height 13
click at [330, 13] on button "Refresh" at bounding box center [305, 7] width 49 height 13
click at [319, 11] on button "Refresh" at bounding box center [305, 7] width 49 height 13
click at [325, 1] on button "Refresh" at bounding box center [305, 7] width 49 height 13
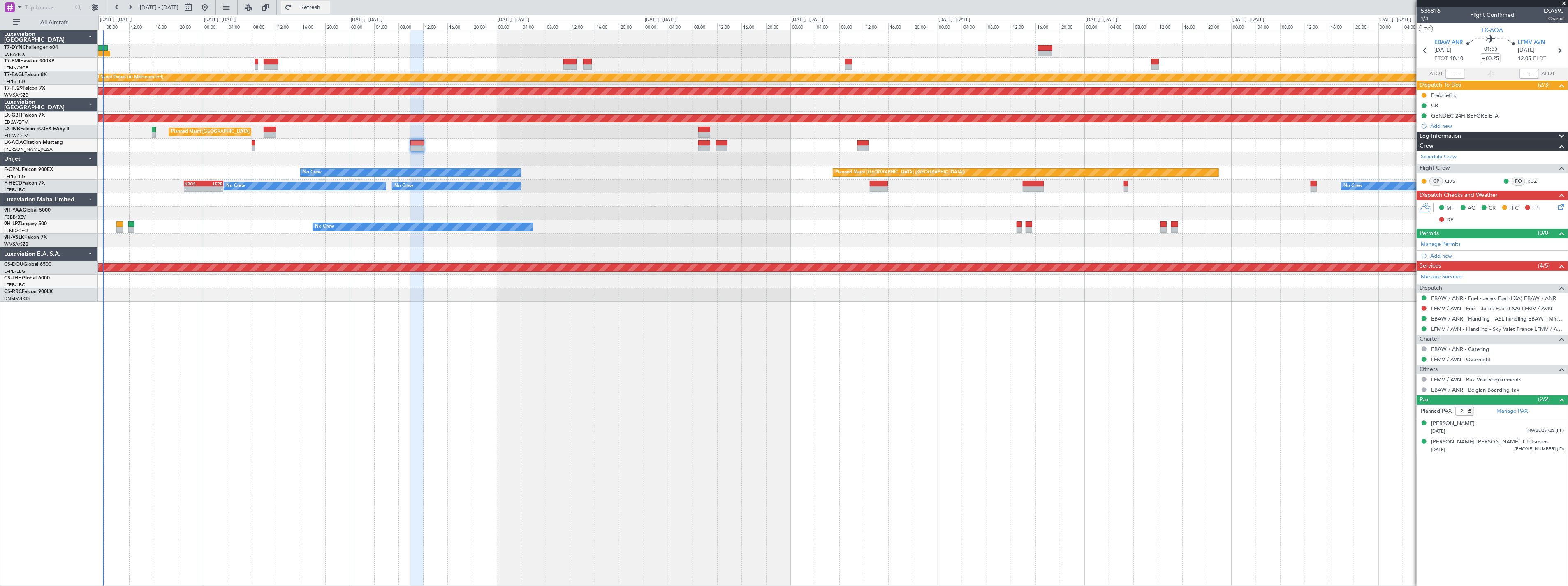
drag, startPoint x: 324, startPoint y: 9, endPoint x: 307, endPoint y: 2, distance: 18.4
click at [323, 9] on span "Refresh" at bounding box center [310, 7] width 35 height 5
